Goal: Task Accomplishment & Management: Use online tool/utility

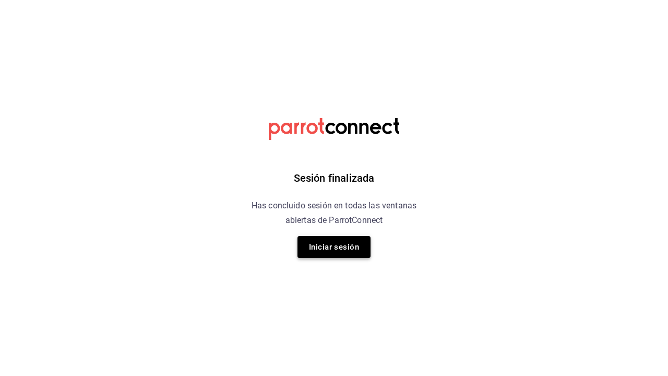
click at [341, 246] on button "Iniciar sesión" at bounding box center [334, 247] width 73 height 22
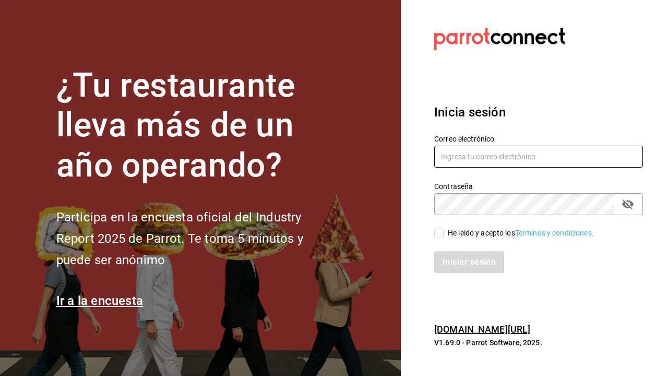
type input "[EMAIL_ADDRESS][DOMAIN_NAME]"
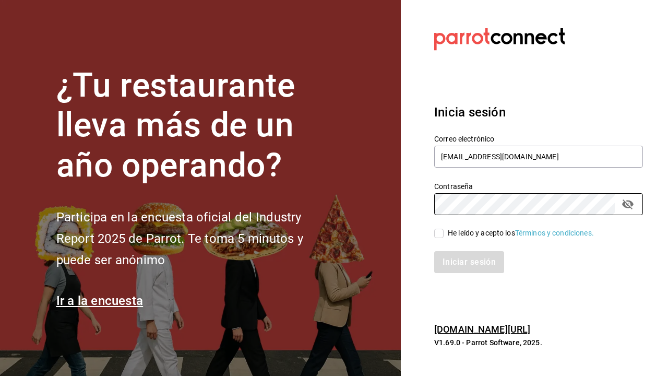
click at [442, 233] on input "He leído y acepto los Términos y condiciones." at bounding box center [439, 233] width 9 height 9
checkbox input "true"
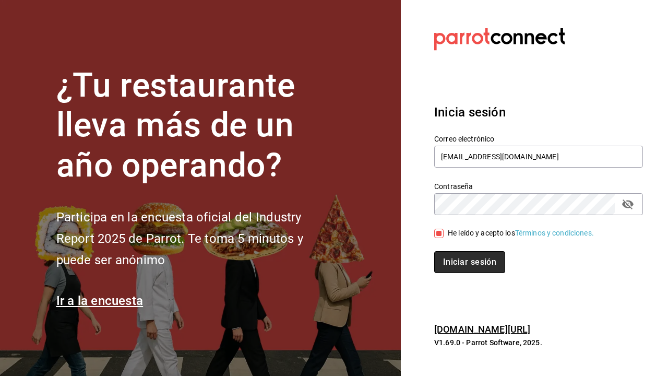
click at [443, 263] on button "Iniciar sesión" at bounding box center [470, 262] width 71 height 22
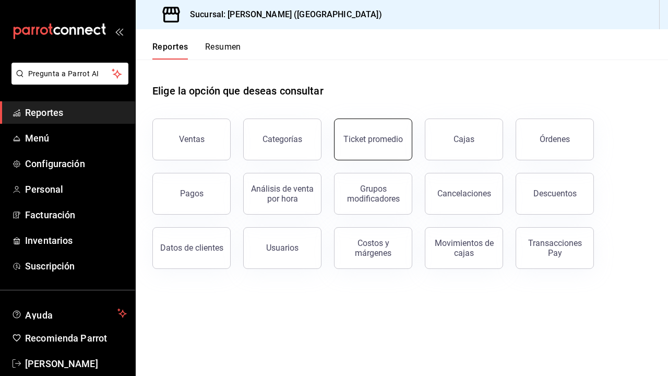
click at [390, 153] on button "Ticket promedio" at bounding box center [373, 140] width 78 height 42
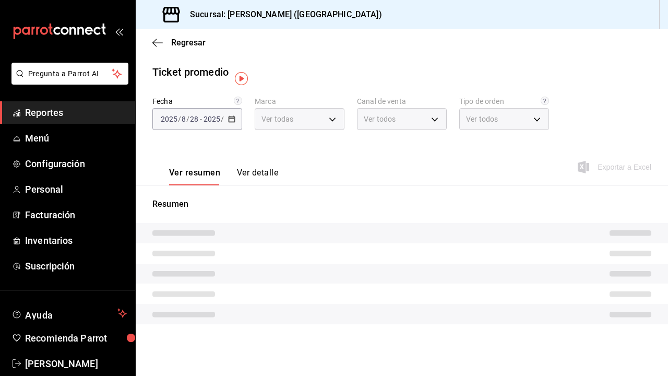
type input "5f60c1fa-4848-4419-84d5-809114a90f2f"
type input "PARROT,UBER_EATS,RAPPI,DIDI_FOOD,ONLINE"
type input "4d4111d7-a6df-440b-ac9c-57f61679a6a5,318b1952-e72e-4a8d-857f-92e0e14d5d95,50c6b…"
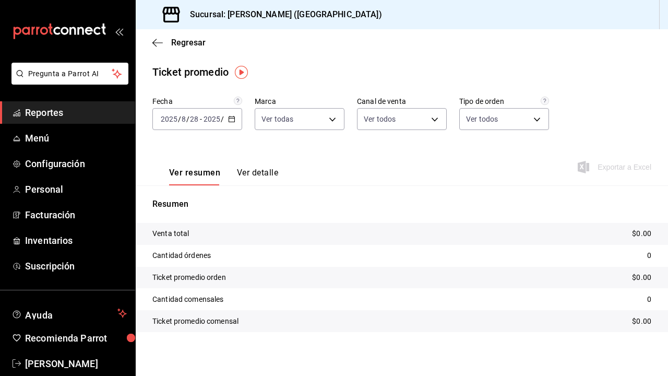
click at [213, 119] on input "2025" at bounding box center [212, 119] width 18 height 8
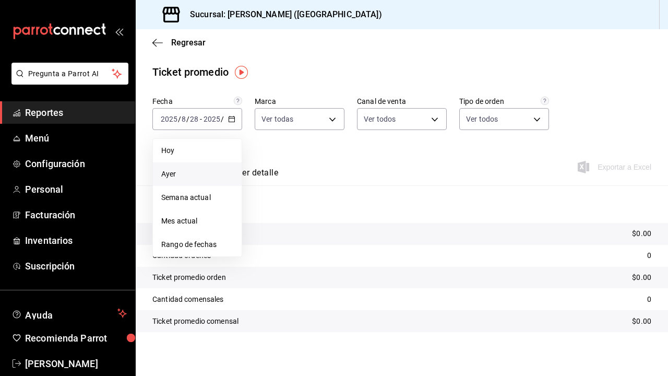
click at [186, 167] on li "Ayer" at bounding box center [197, 174] width 89 height 24
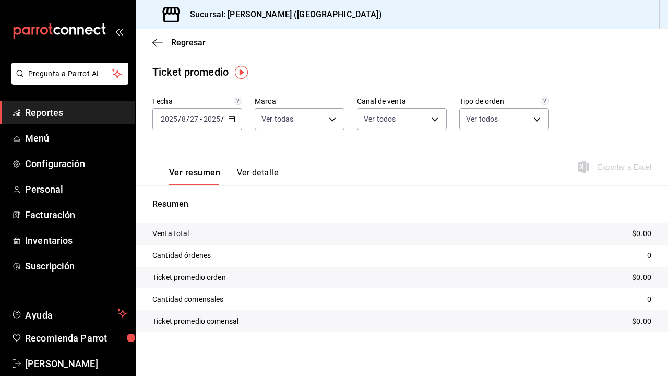
click at [213, 118] on input "2025" at bounding box center [212, 119] width 18 height 8
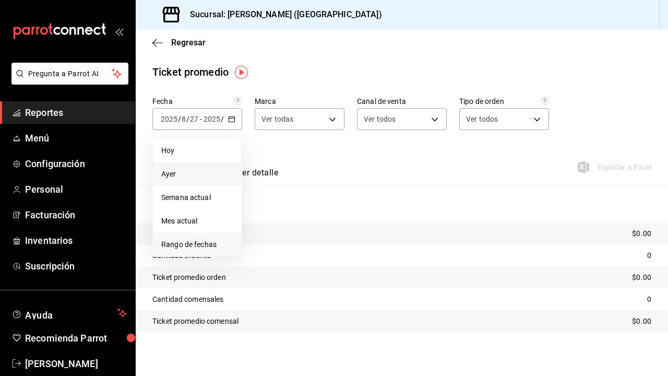
click at [195, 244] on span "Rango de fechas" at bounding box center [197, 244] width 72 height 11
click at [275, 278] on abbr "25" at bounding box center [272, 280] width 7 height 7
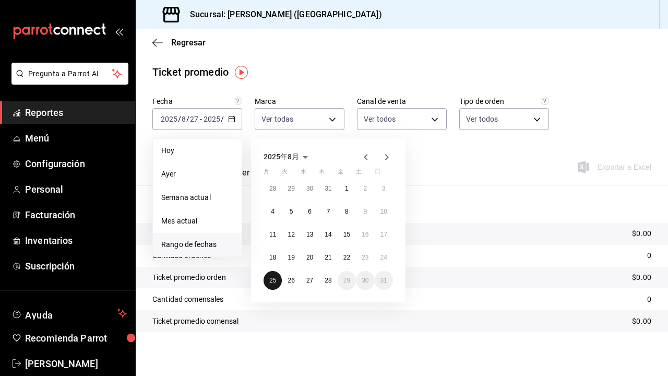
click at [276, 278] on abbr "25" at bounding box center [272, 280] width 7 height 7
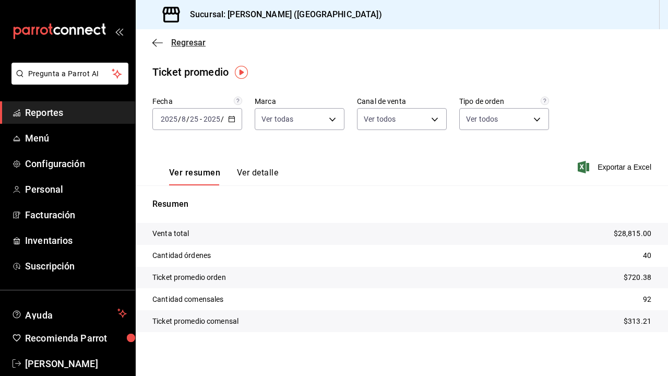
click at [158, 41] on icon "button" at bounding box center [157, 42] width 10 height 9
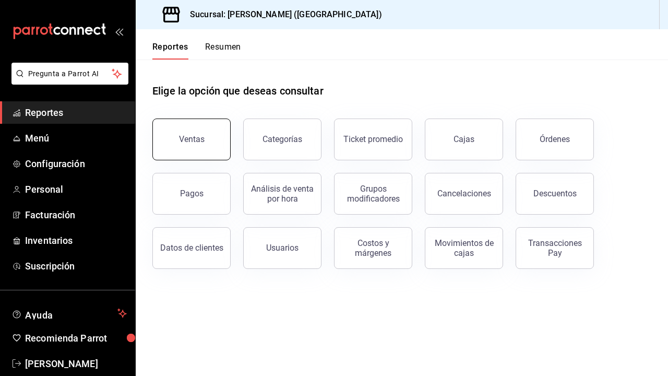
click at [190, 137] on div "Ventas" at bounding box center [192, 139] width 26 height 10
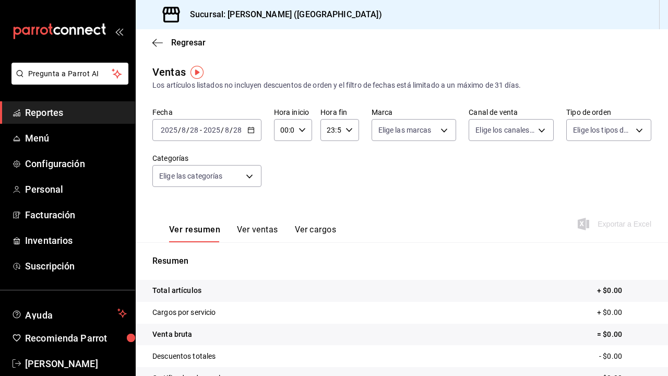
click at [237, 133] on input "28" at bounding box center [237, 130] width 9 height 8
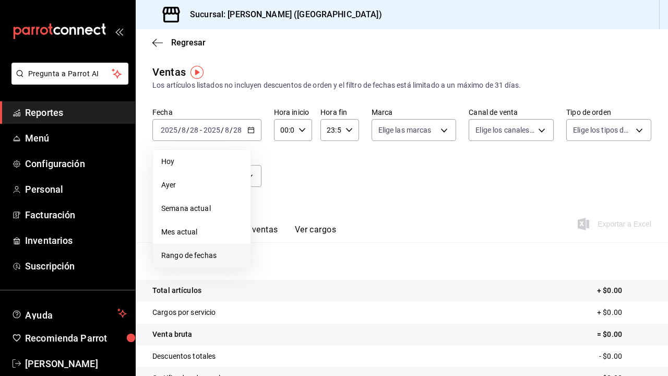
click at [192, 253] on span "Rango de fechas" at bounding box center [201, 255] width 81 height 11
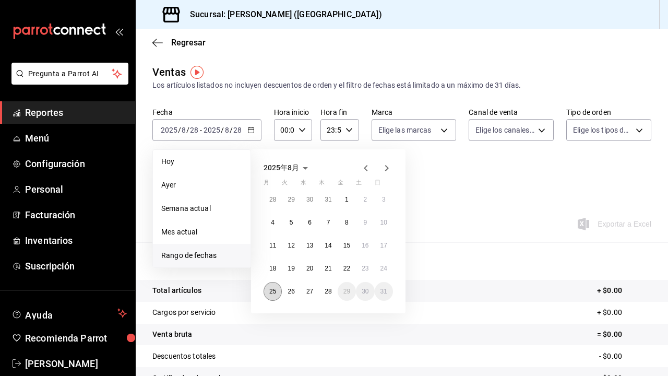
click at [270, 295] on abbr "25" at bounding box center [272, 291] width 7 height 7
click at [432, 202] on div "2025年8月 月 火 水 木 金 土 日 28 29 30 31 1 2 3 4 5 6 7 8 9 10 11 12 13 14 15 16 17 18 …" at bounding box center [342, 227] width 183 height 172
click at [433, 186] on div "2025年8月 月 火 水 木 金 土 日 28 29 30 31 1 2 3 4 5 6 7 8 9 10 11 12 13 14 15 16 17 18 …" at bounding box center [342, 227] width 183 height 172
click at [279, 293] on button "25" at bounding box center [273, 291] width 18 height 19
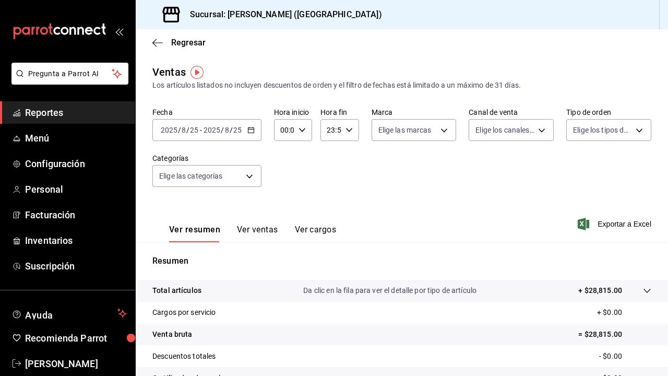
click at [255, 231] on button "Ver ventas" at bounding box center [257, 234] width 41 height 18
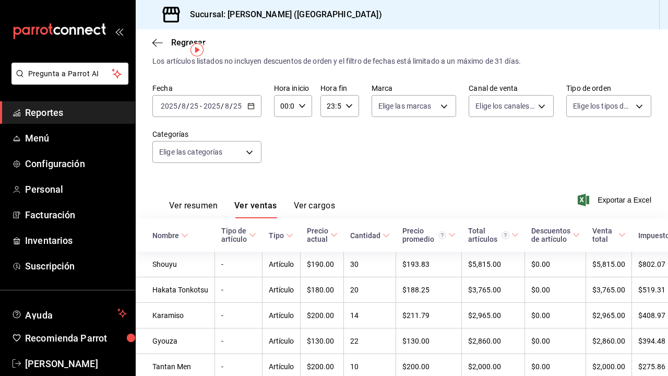
scroll to position [25, 0]
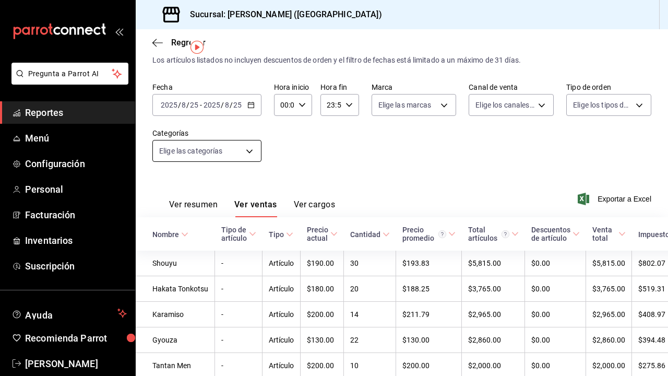
click at [238, 148] on body "Pregunta a Parrot AI Reportes Menú Configuración Personal Facturación Inventari…" at bounding box center [334, 188] width 668 height 376
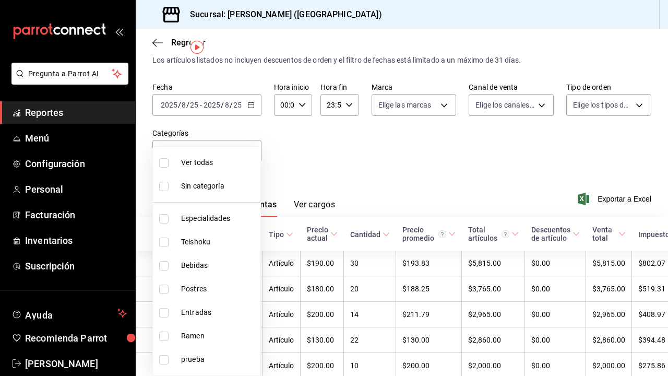
click at [221, 222] on span "Especialidades" at bounding box center [218, 218] width 75 height 11
type input "1208202c-c05a-4274-8ebb-6d861d15a893"
checkbox input "true"
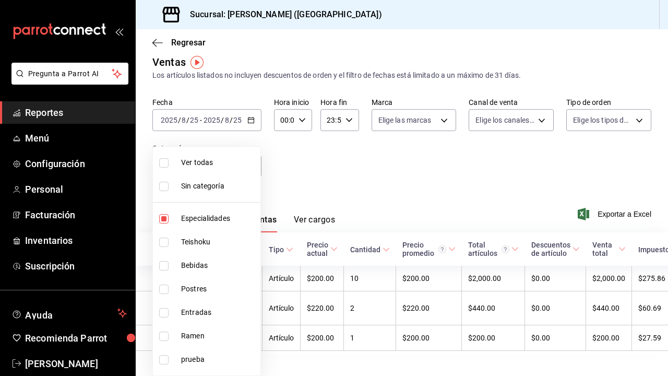
click at [320, 183] on div at bounding box center [334, 188] width 668 height 376
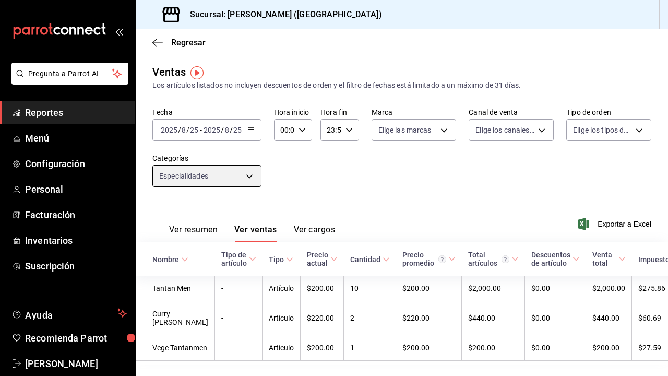
scroll to position [0, 0]
click at [251, 177] on body "Pregunta a Parrot AI Reportes Menú Configuración Personal Facturación Inventari…" at bounding box center [334, 188] width 668 height 376
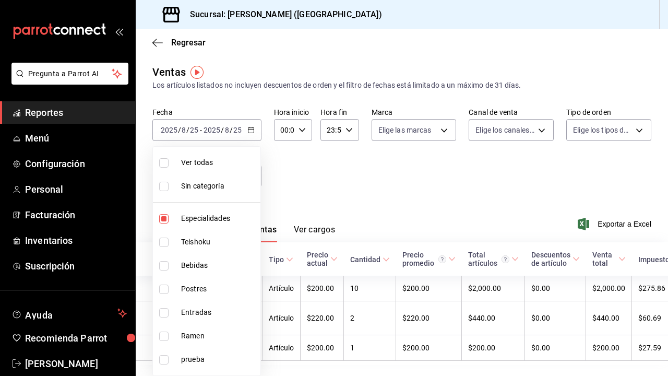
click at [206, 220] on span "Especialidades" at bounding box center [218, 218] width 75 height 11
checkbox input "false"
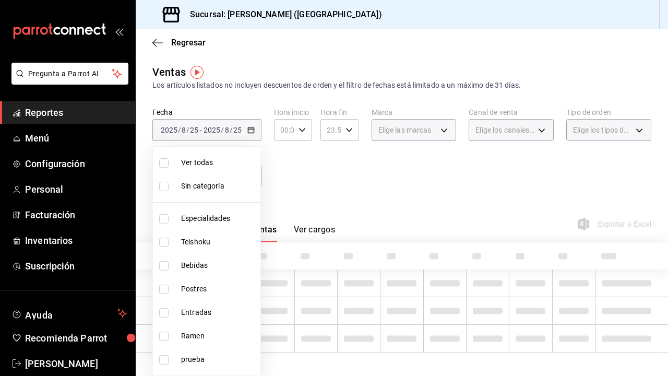
click at [206, 240] on span "Teishoku" at bounding box center [218, 242] width 75 height 11
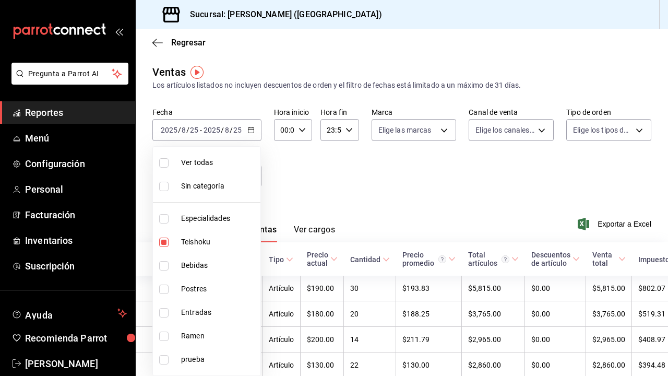
type input "706114d7-6e8c-46ca-88d5-a7878a8ba1dd"
checkbox input "true"
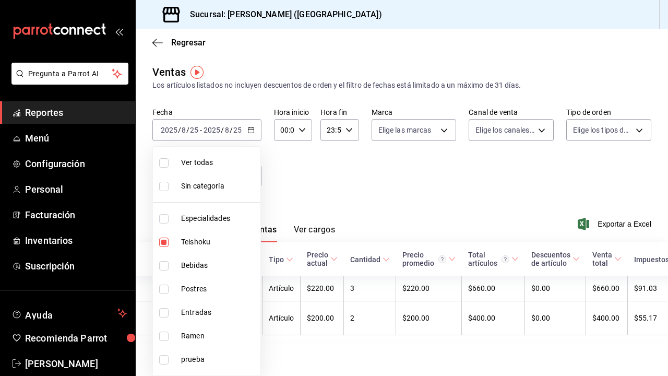
click at [290, 190] on div at bounding box center [334, 188] width 668 height 376
click at [238, 179] on body "Pregunta a Parrot AI Reportes Menú Configuración Personal Facturación Inventari…" at bounding box center [334, 188] width 668 height 376
click at [208, 242] on span "Teishoku" at bounding box center [218, 242] width 75 height 11
checkbox input "false"
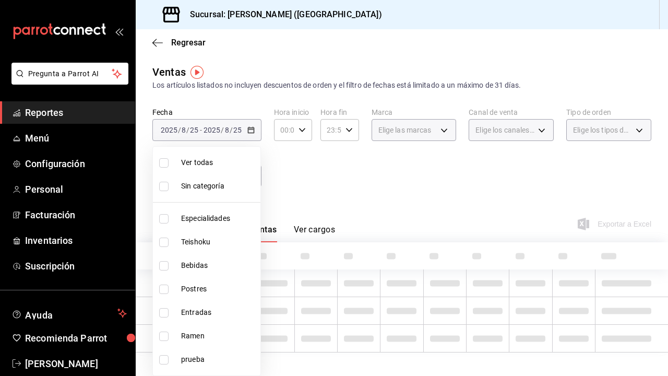
click at [207, 264] on span "Bebidas" at bounding box center [218, 265] width 75 height 11
type input "a96102dc-6fdb-4e1e-bc25-0303fa0760da"
checkbox input "true"
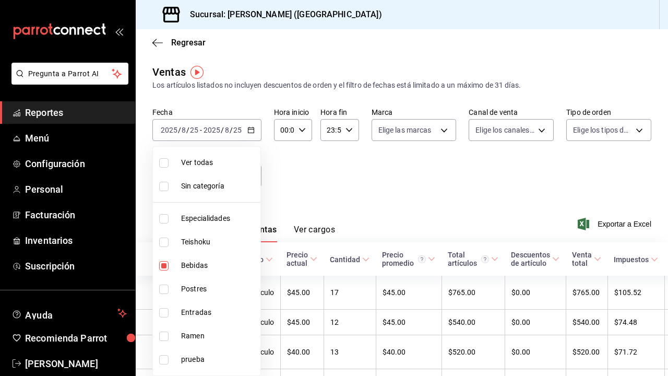
click at [307, 187] on div at bounding box center [334, 188] width 668 height 376
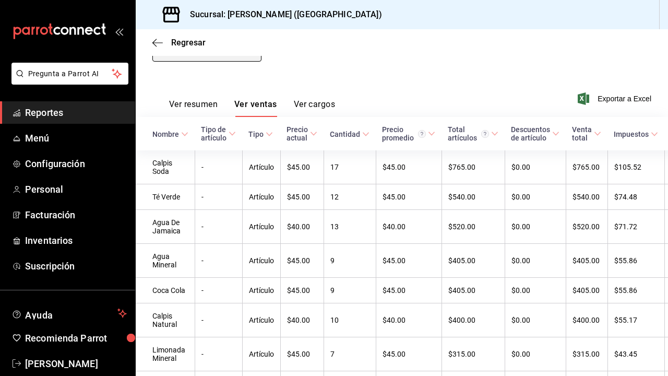
scroll to position [75, 0]
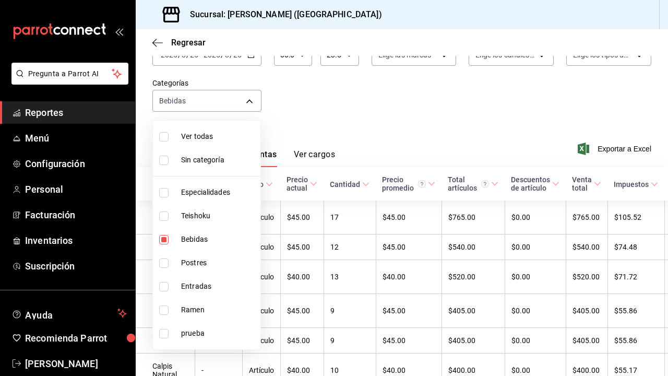
click at [239, 100] on body "Pregunta a Parrot AI Reportes Menú Configuración Personal Facturación Inventari…" at bounding box center [334, 188] width 668 height 376
click at [186, 242] on span "Bebidas" at bounding box center [218, 239] width 75 height 11
checkbox input "false"
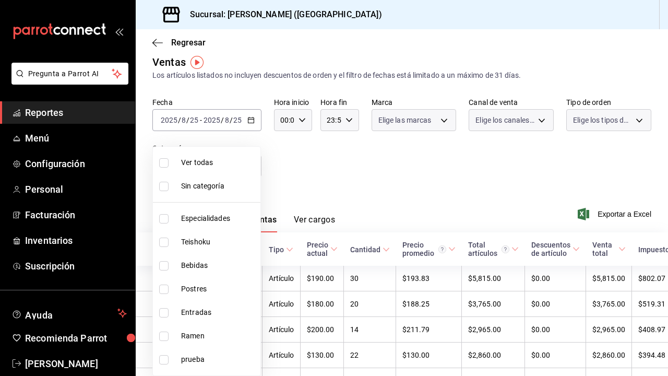
click at [186, 256] on li "Bebidas" at bounding box center [207, 266] width 108 height 24
type input "a96102dc-6fdb-4e1e-bc25-0303fa0760da"
checkbox input "true"
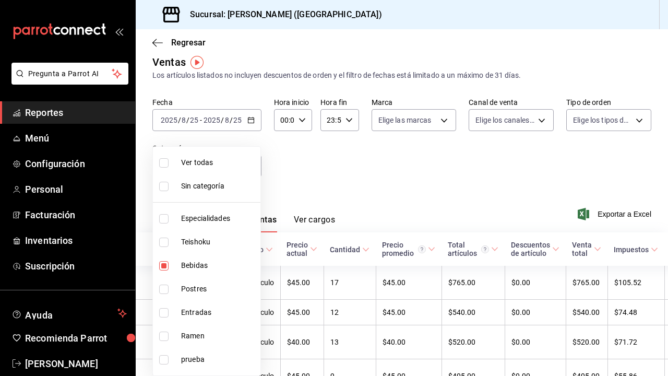
click at [198, 275] on li "Bebidas" at bounding box center [207, 266] width 108 height 24
checkbox input "false"
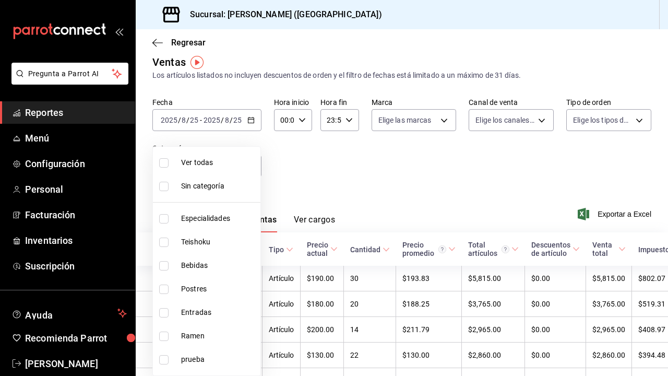
click at [193, 290] on span "Postres" at bounding box center [218, 289] width 75 height 11
type input "e9e28c11-e2cf-4064-98a9-bb0984afbfae"
checkbox input "true"
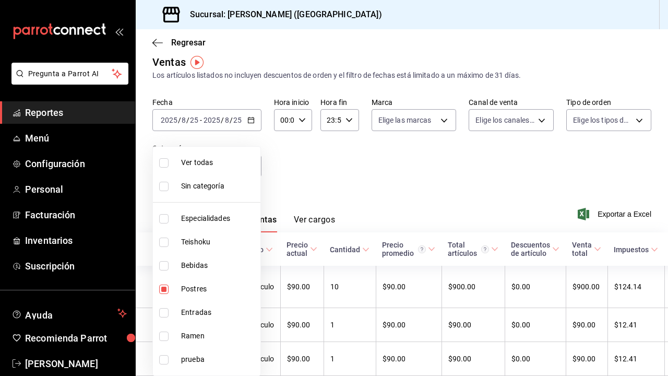
click at [323, 173] on div at bounding box center [334, 188] width 668 height 376
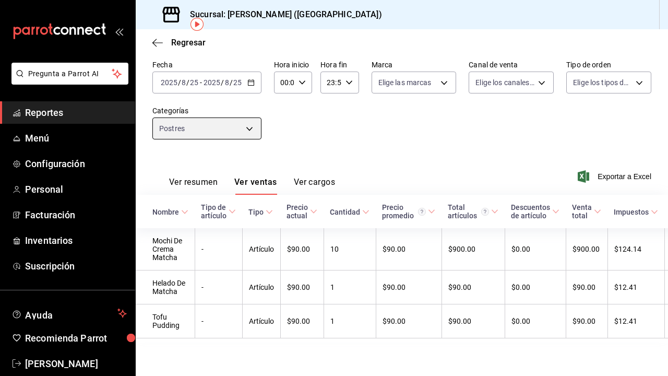
scroll to position [48, 0]
click at [253, 132] on body "Pregunta a Parrot AI Reportes Menú Configuración Personal Facturación Inventari…" at bounding box center [334, 188] width 668 height 376
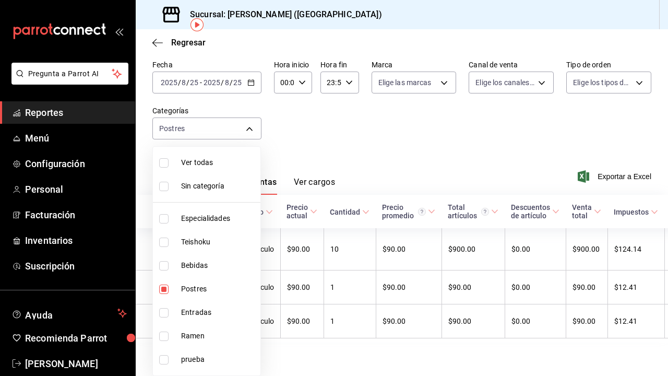
click at [189, 289] on span "Postres" at bounding box center [218, 289] width 75 height 11
checkbox input "false"
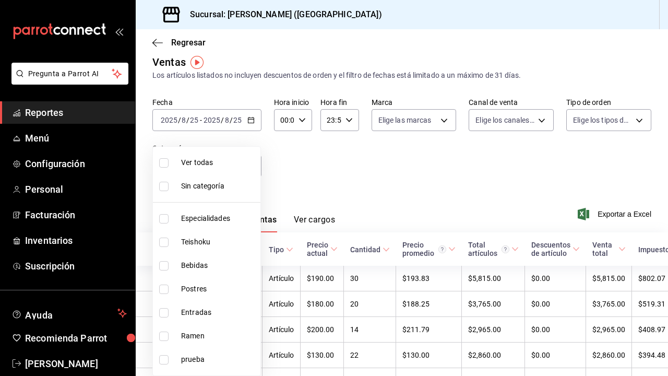
click at [189, 306] on li "Entradas" at bounding box center [207, 313] width 108 height 24
type input "6700a422-c1ee-4555-a66f-4cf6bce255b4"
checkbox input "true"
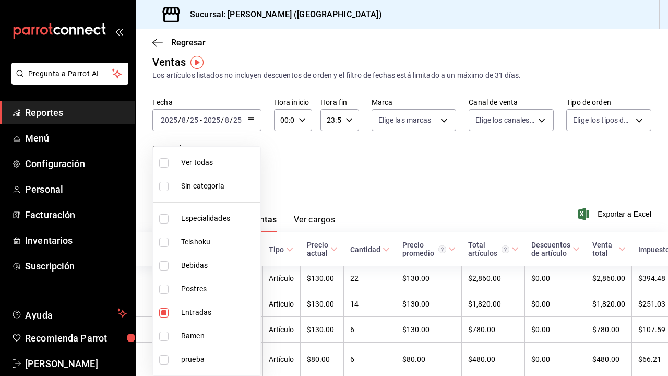
click at [350, 168] on div at bounding box center [334, 188] width 668 height 376
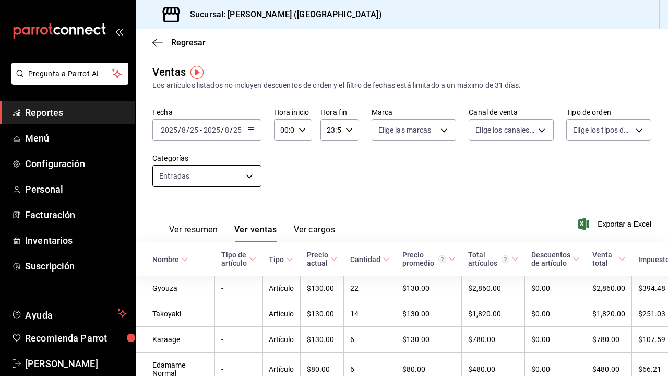
click at [243, 175] on body "Pregunta a Parrot AI Reportes Menú Configuración Personal Facturación Inventari…" at bounding box center [334, 188] width 668 height 376
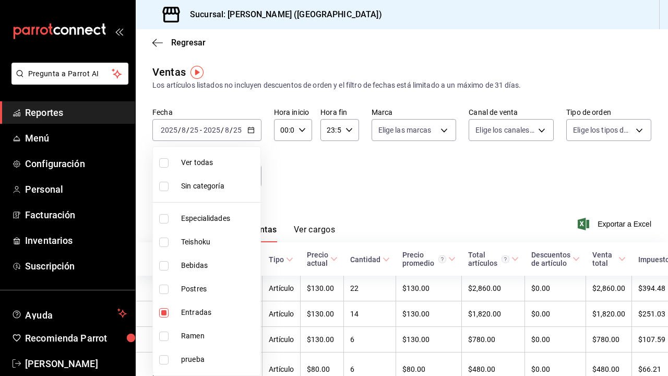
click at [190, 310] on span "Entradas" at bounding box center [218, 312] width 75 height 11
checkbox input "false"
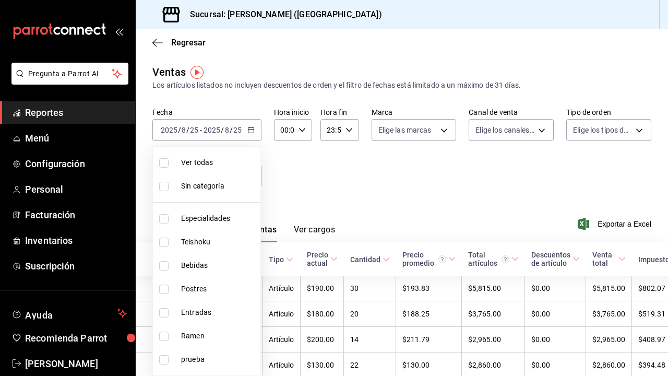
click at [191, 332] on span "Ramen" at bounding box center [218, 336] width 75 height 11
type input "6cc5b05b-0f3a-41c0-8fd4-c21ef2486b47"
checkbox input "true"
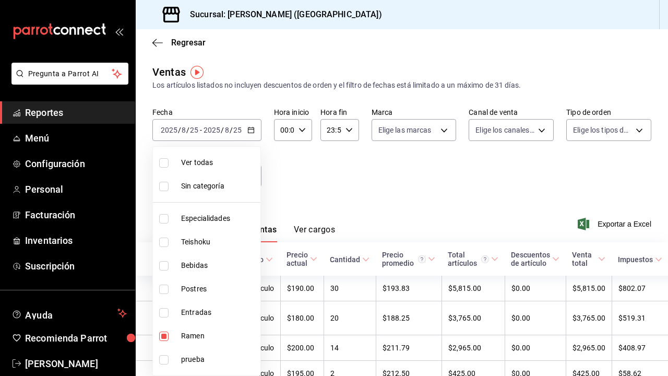
click at [333, 184] on div at bounding box center [334, 188] width 668 height 376
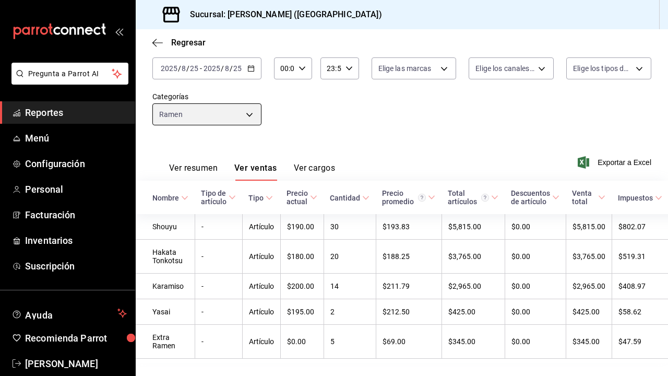
scroll to position [63, 0]
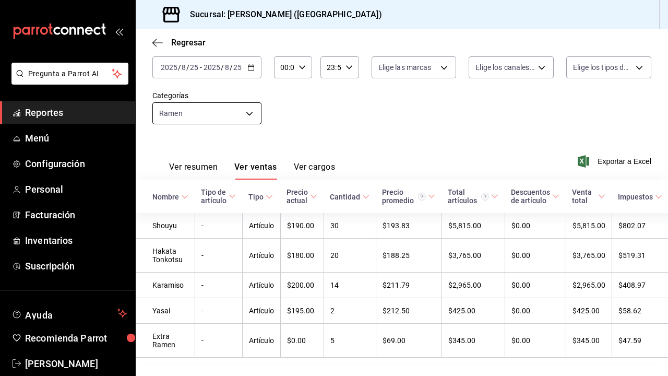
click at [249, 109] on body "Pregunta a Parrot AI Reportes Menú Configuración Personal Facturación Inventari…" at bounding box center [334, 188] width 668 height 376
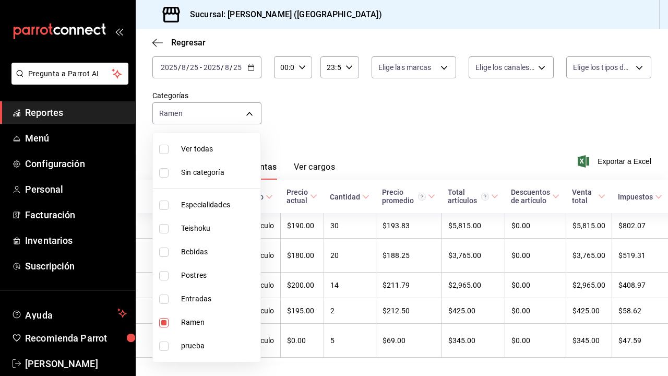
click at [334, 119] on div at bounding box center [334, 188] width 668 height 376
